Goal: Task Accomplishment & Management: Use online tool/utility

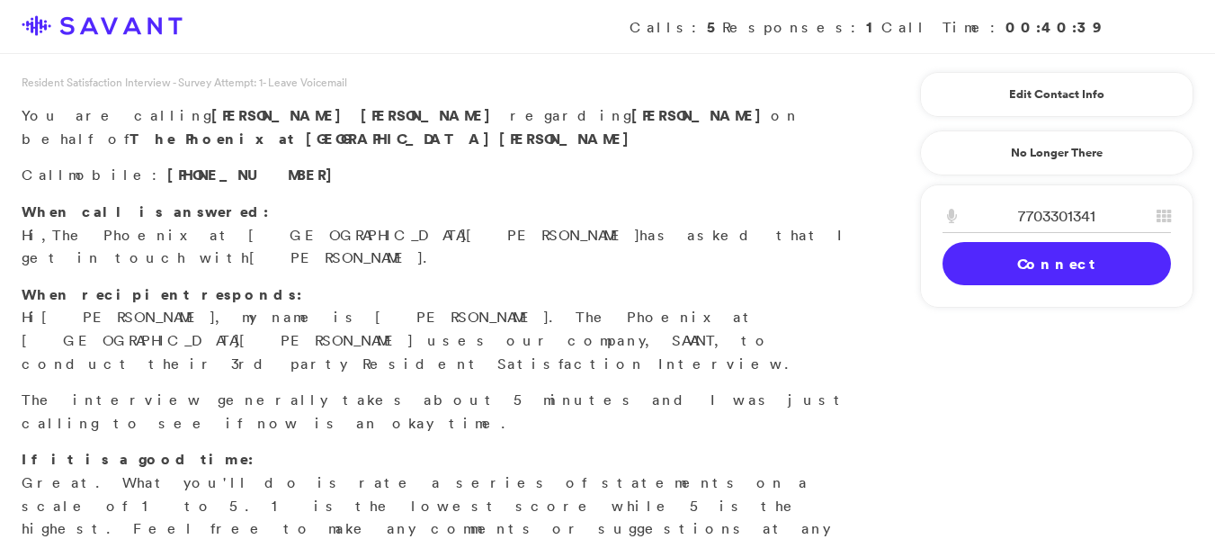
click at [1002, 270] on link "Connect" at bounding box center [1056, 263] width 228 height 43
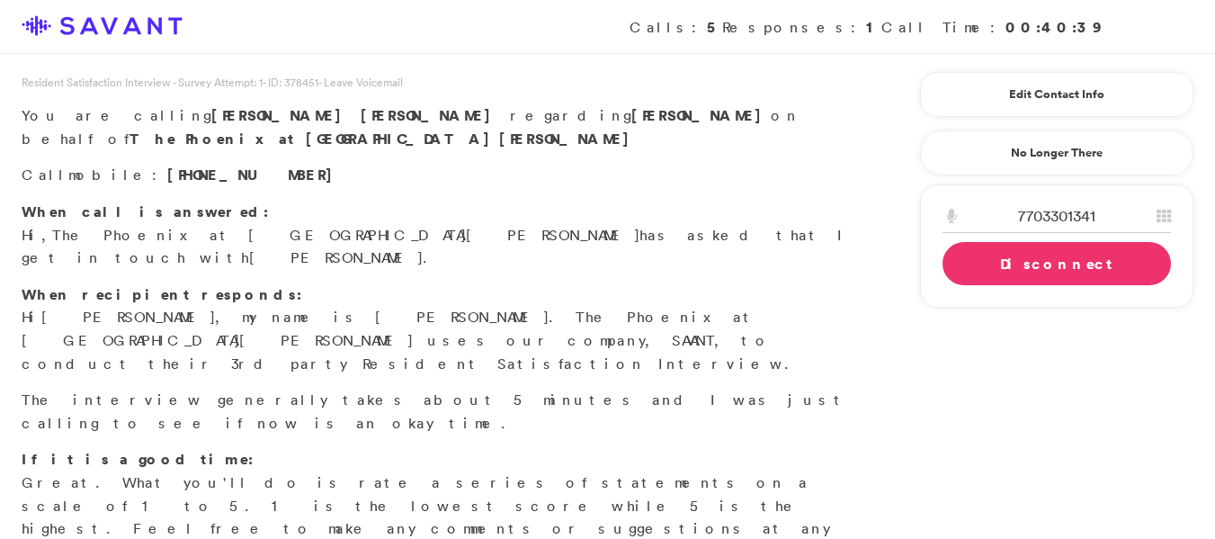
click at [993, 265] on link "Disconnect" at bounding box center [1056, 263] width 228 height 43
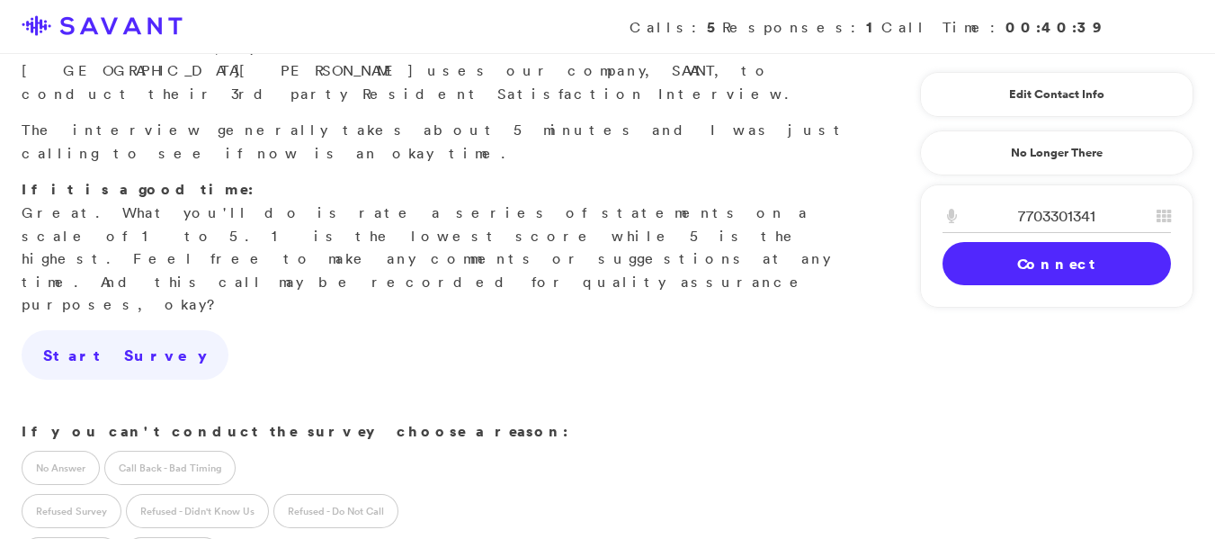
scroll to position [276, 0]
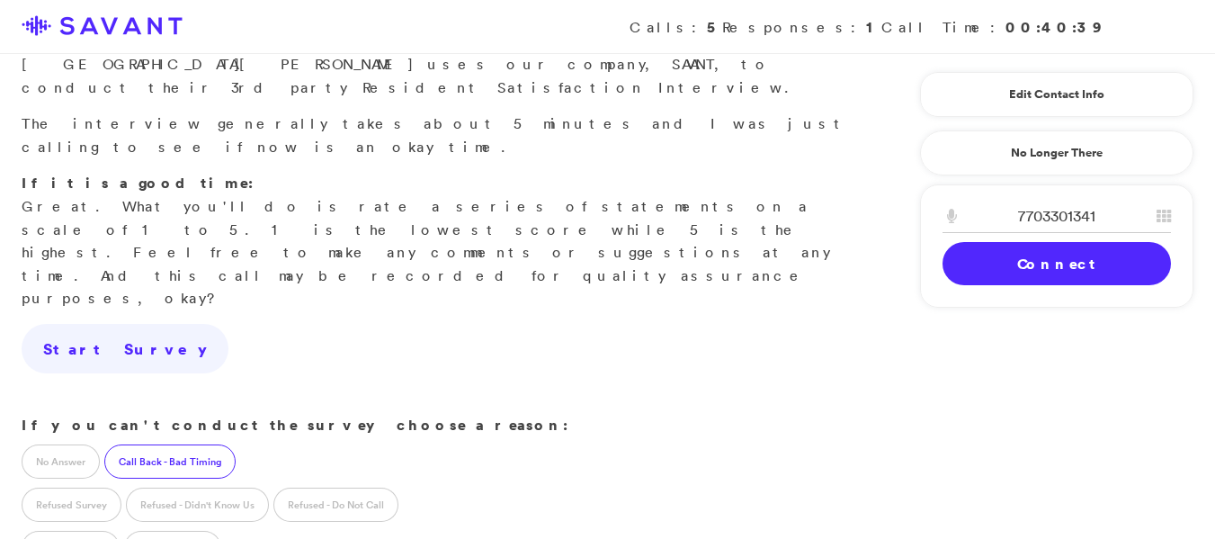
click at [121, 444] on label "Call Back - Bad Timing" at bounding box center [169, 461] width 131 height 34
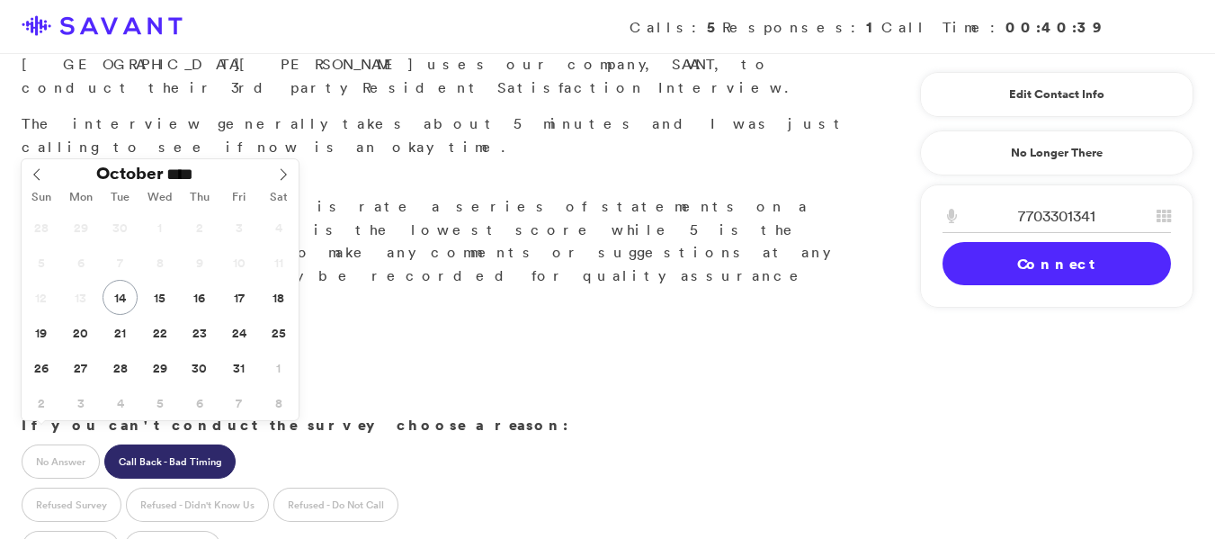
type input "**********"
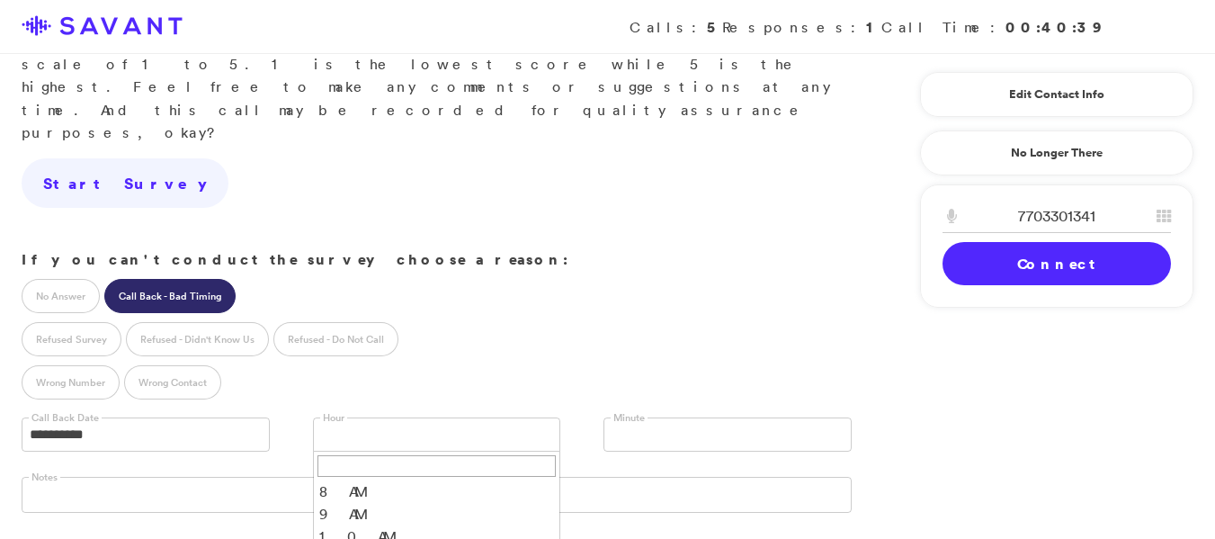
scroll to position [498, 0]
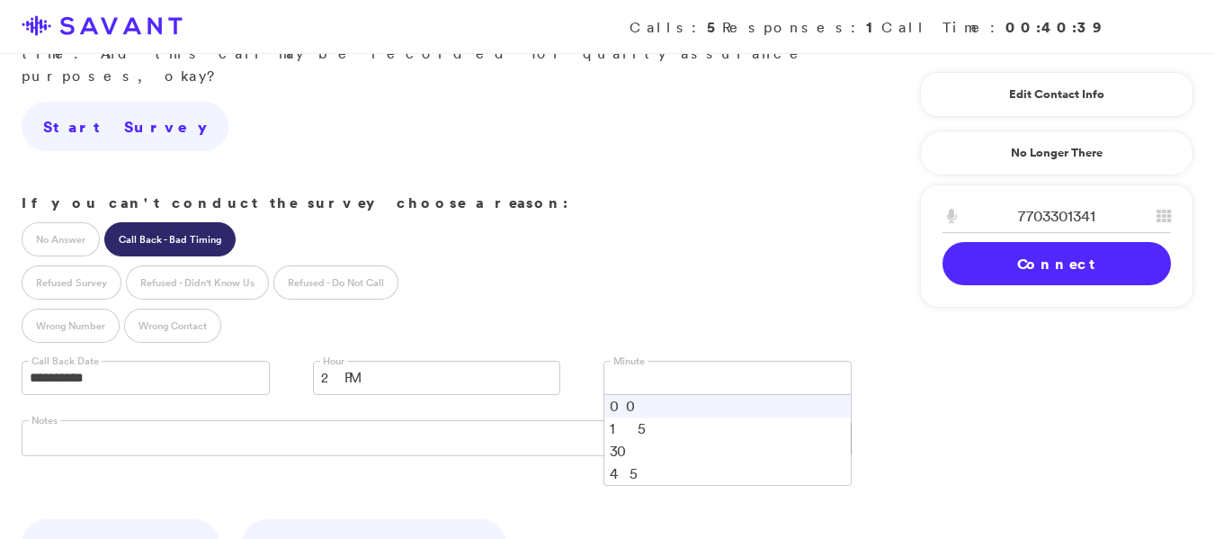
click at [781, 361] on link at bounding box center [727, 378] width 248 height 34
click at [679, 395] on li "00" at bounding box center [727, 406] width 246 height 22
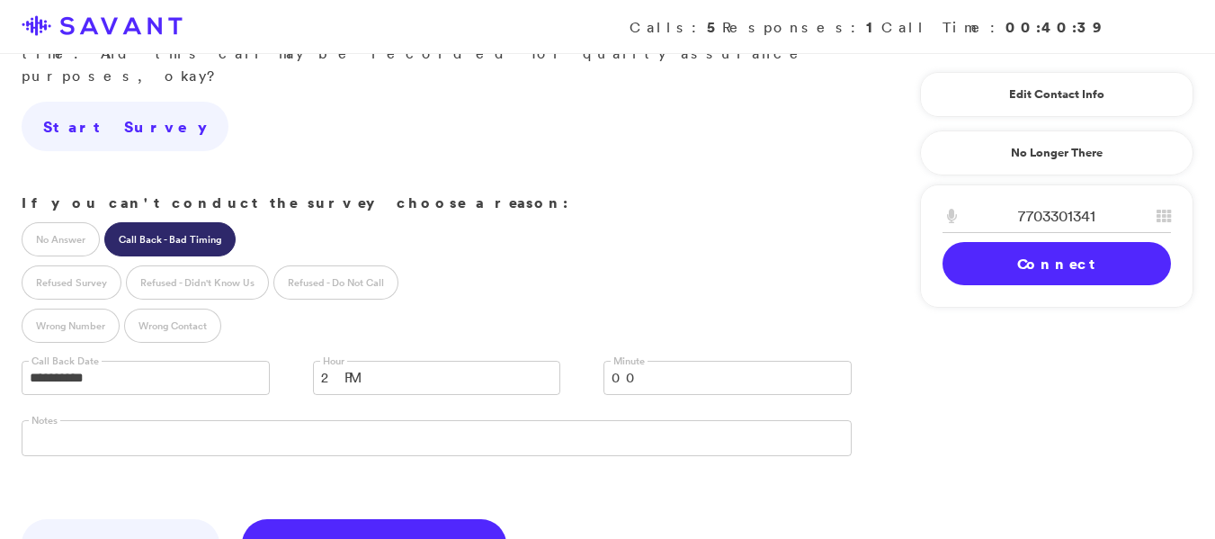
click at [242, 519] on link "Save & Clock Out" at bounding box center [374, 544] width 264 height 50
